Goal: Download file/media

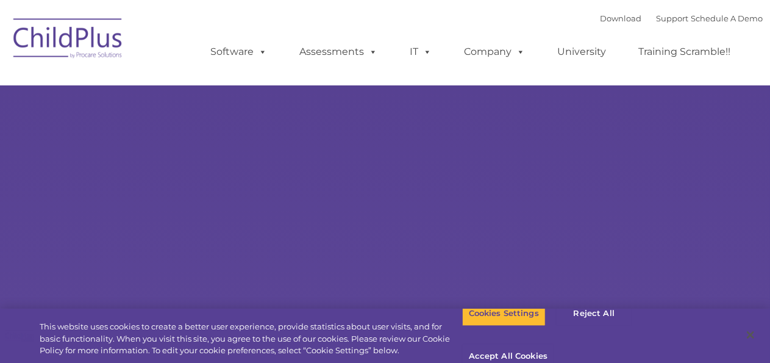
select select "MEDIUM"
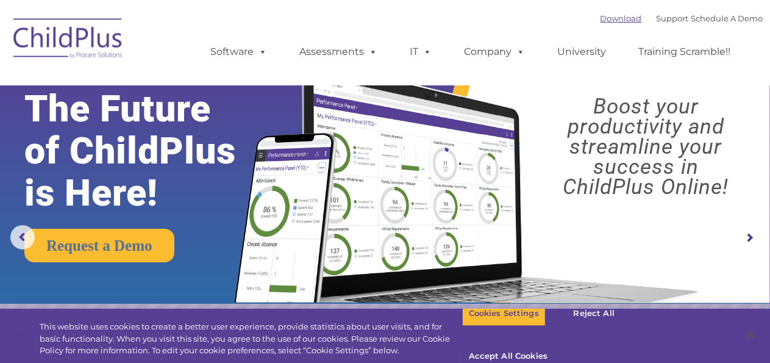
click at [612, 21] on link "Download" at bounding box center [621, 18] width 41 height 10
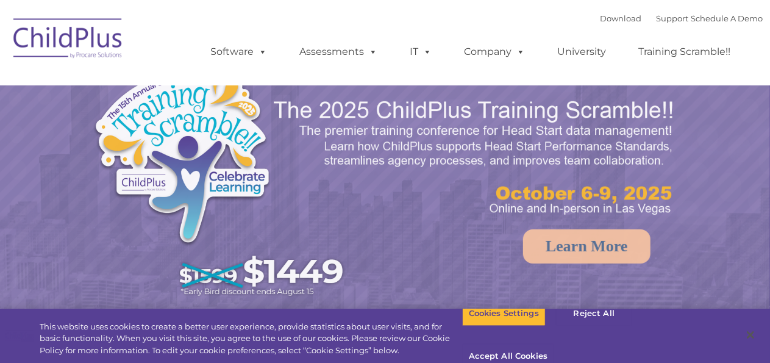
select select "MEDIUM"
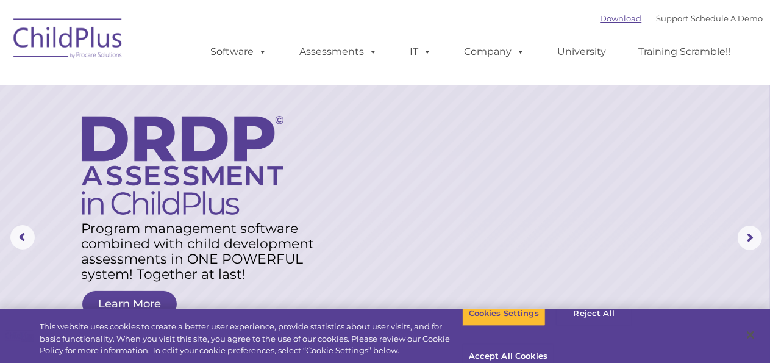
click at [610, 18] on link "Download" at bounding box center [621, 18] width 41 height 10
